Goal: Find specific page/section: Find specific page/section

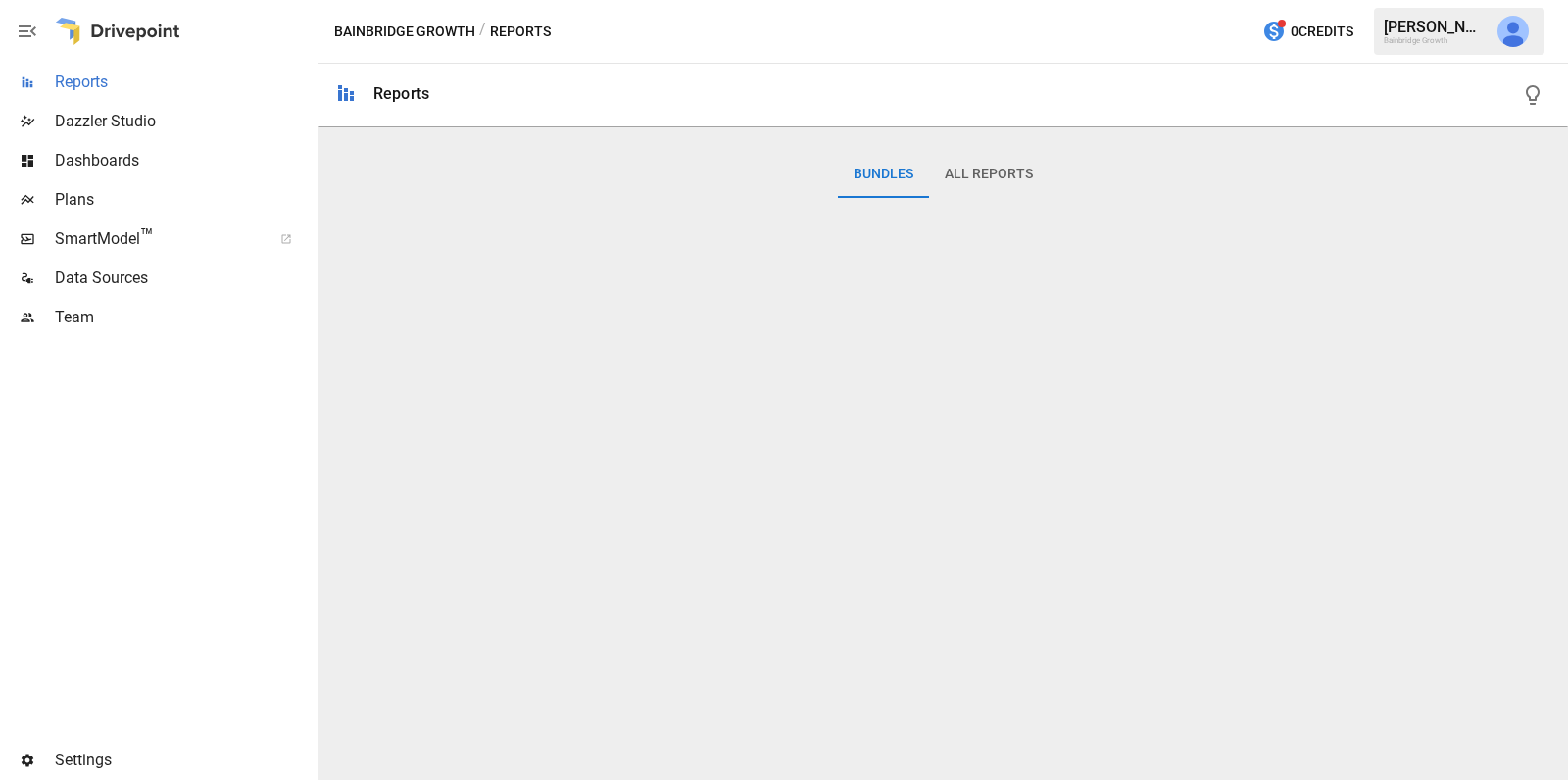
click at [178, 64] on div "Reports" at bounding box center [157, 81] width 314 height 39
click at [1514, 38] on img "Julie Wilton" at bounding box center [1513, 32] width 32 height 32
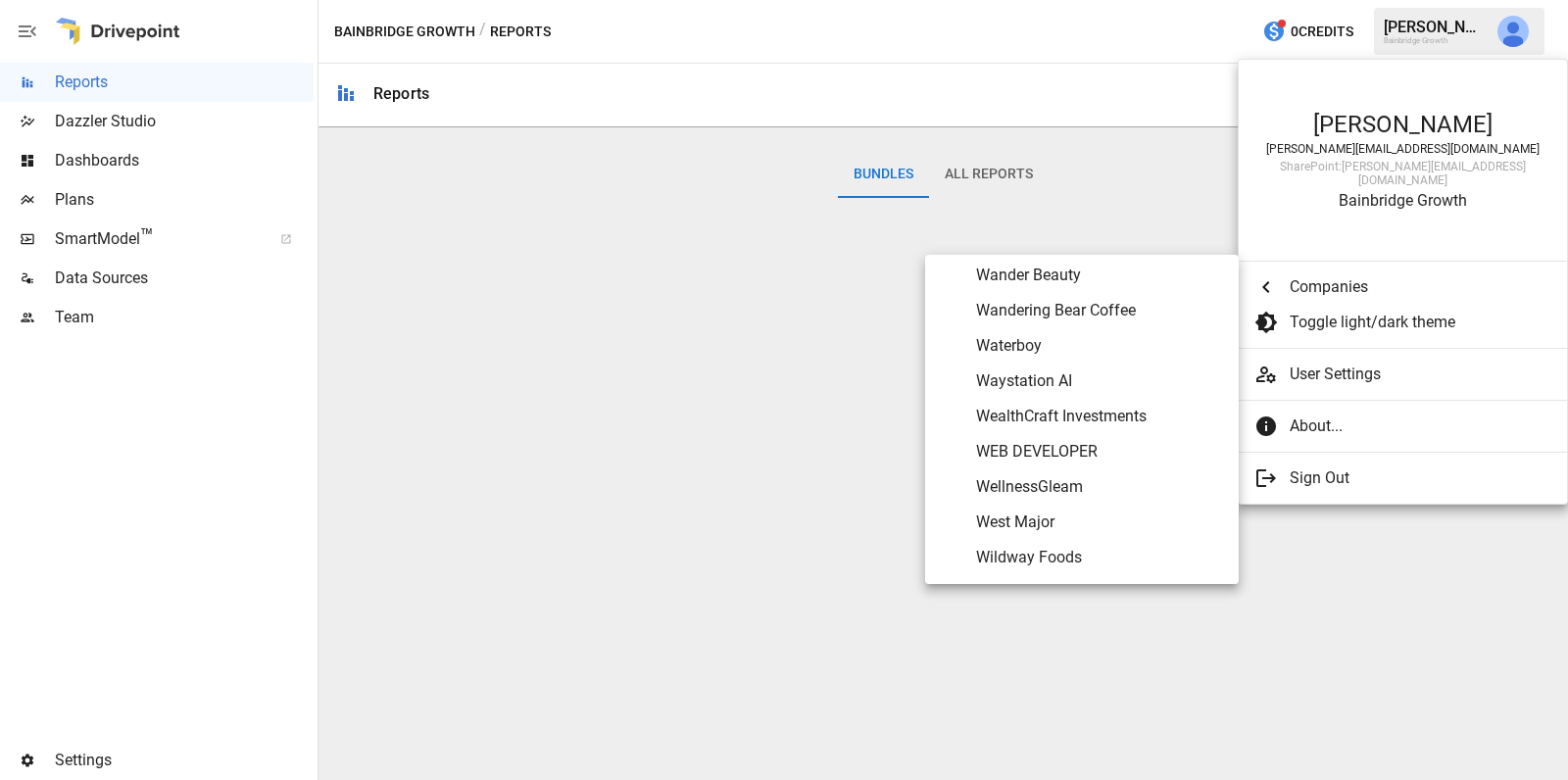
scroll to position [10759, 0]
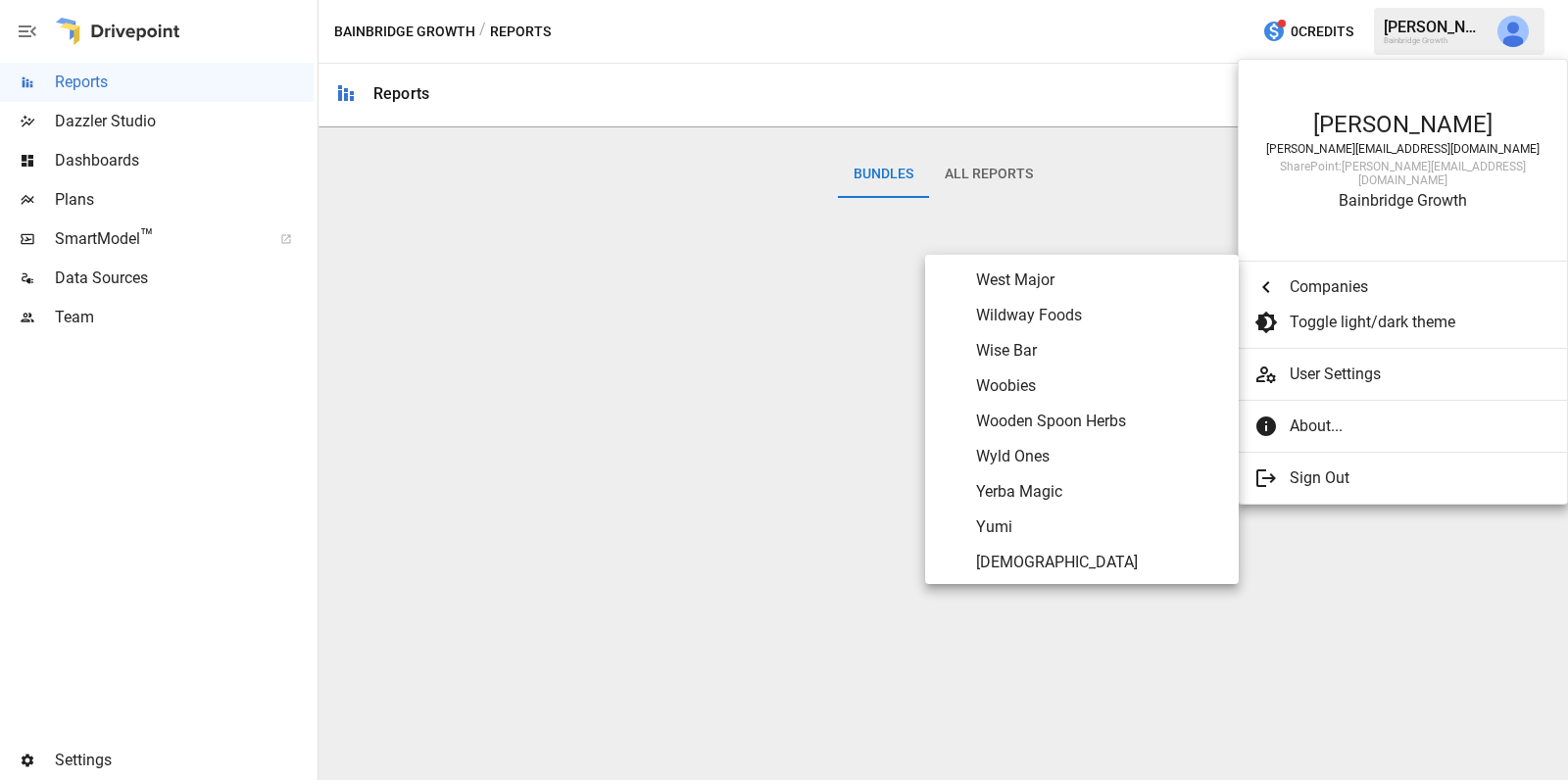
click at [1074, 481] on span "Yerba Magic" at bounding box center [1099, 492] width 247 height 24
